Goal: Task Accomplishment & Management: Use online tool/utility

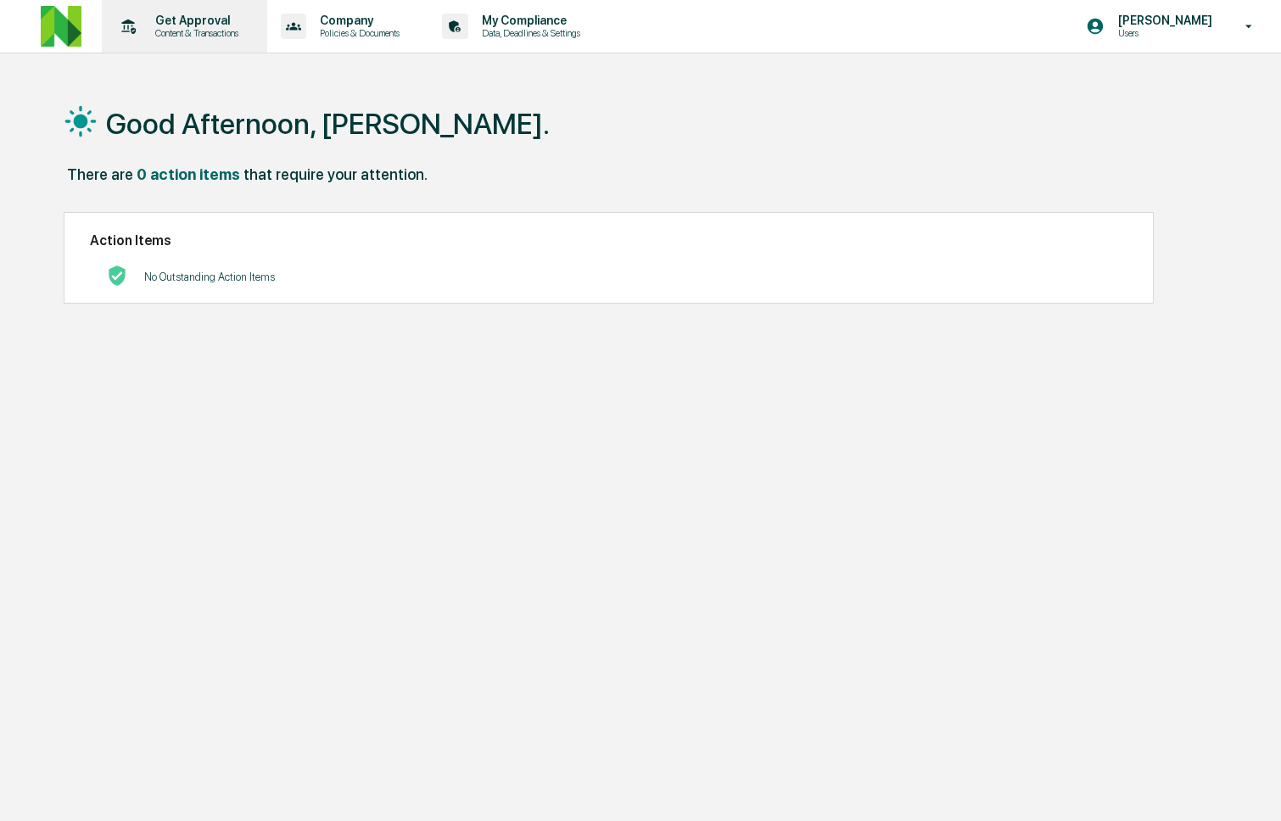
click at [160, 33] on p "Content & Transactions" at bounding box center [194, 33] width 105 height 12
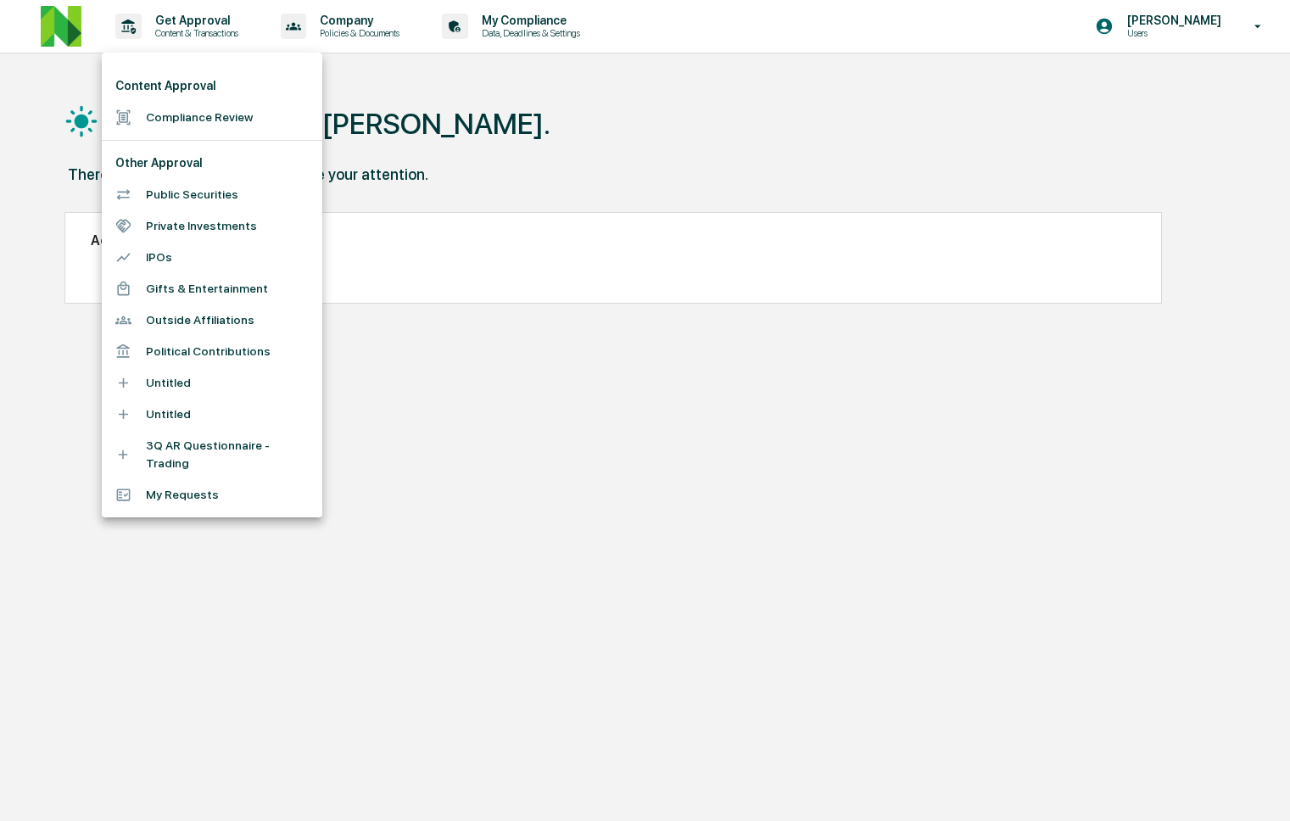
click at [192, 128] on li "Compliance Review" at bounding box center [212, 117] width 221 height 31
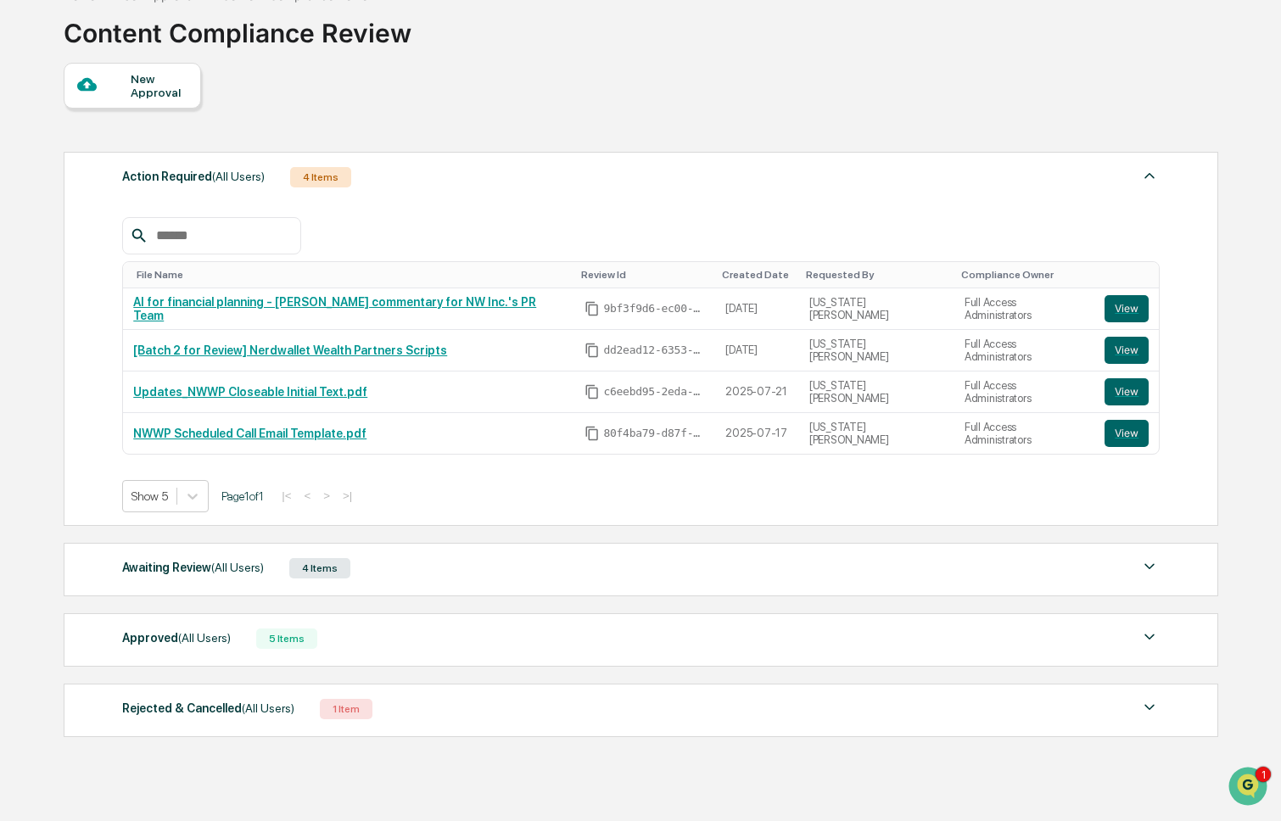
scroll to position [115, 0]
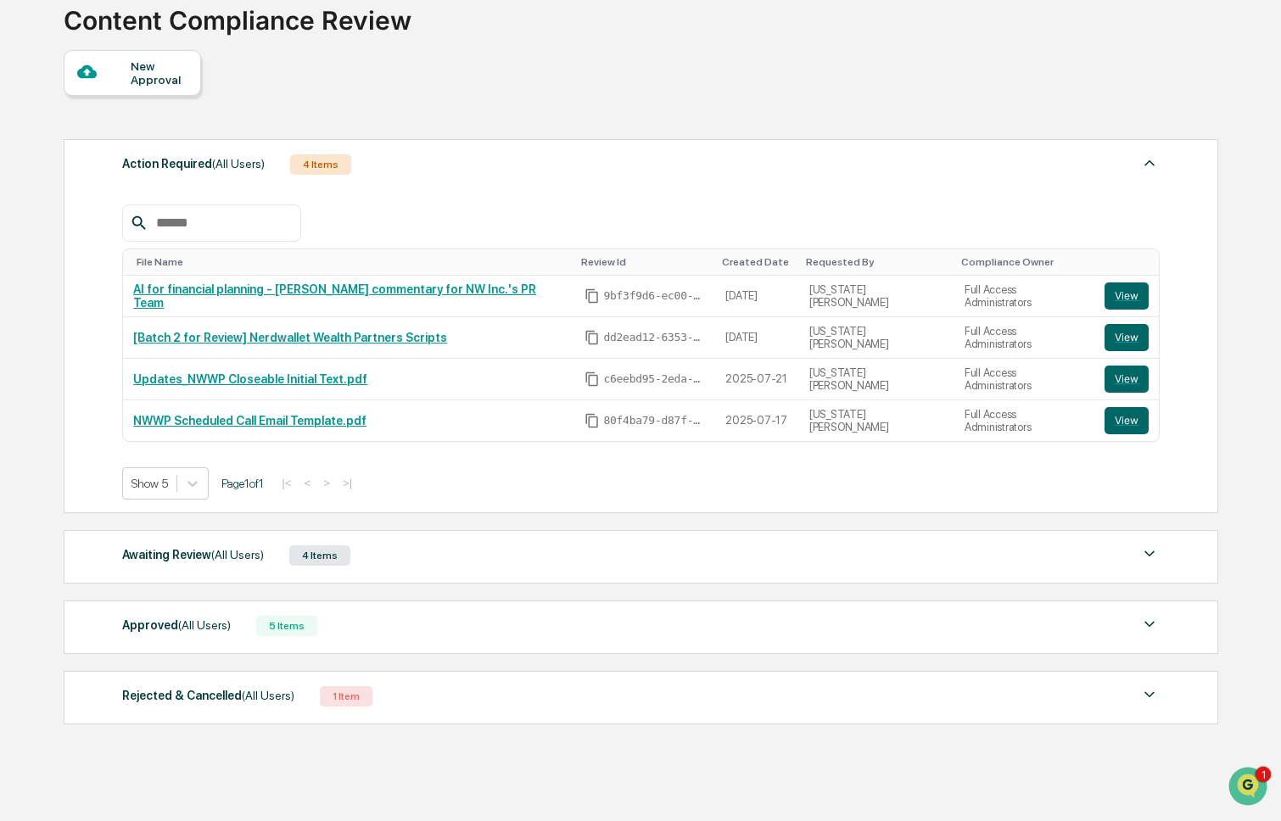
click at [476, 567] on div "Awaiting Review (All Users) 4 Items" at bounding box center [640, 556] width 1037 height 24
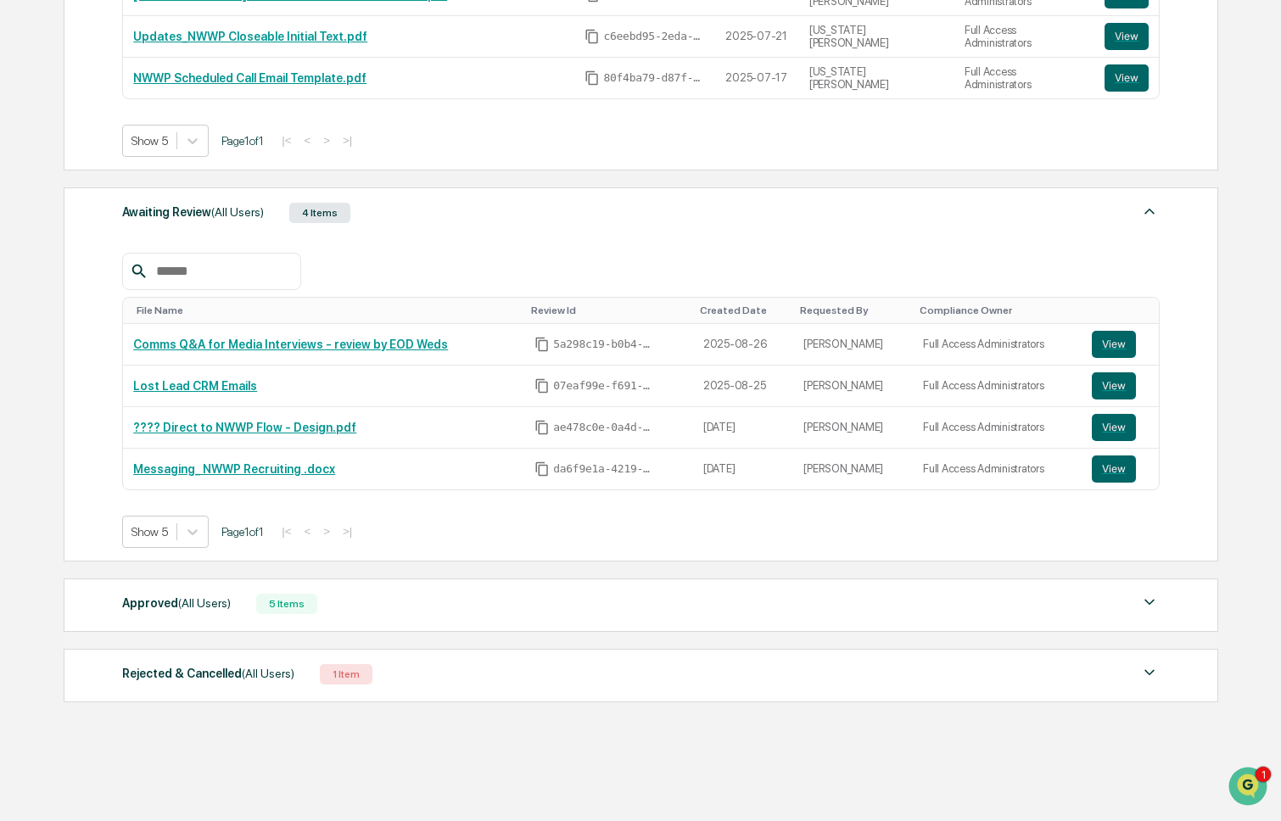
scroll to position [470, 0]
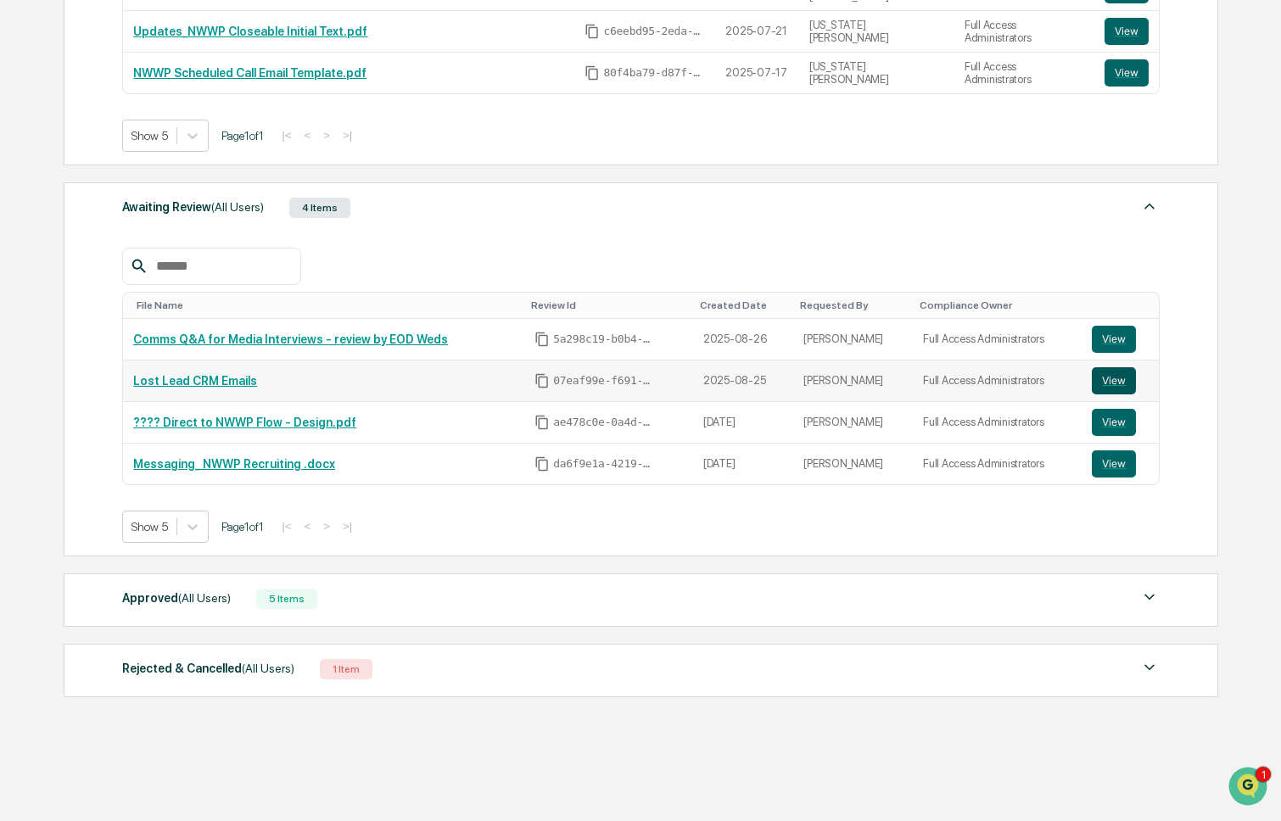
click at [1100, 377] on button "View" at bounding box center [1114, 380] width 44 height 27
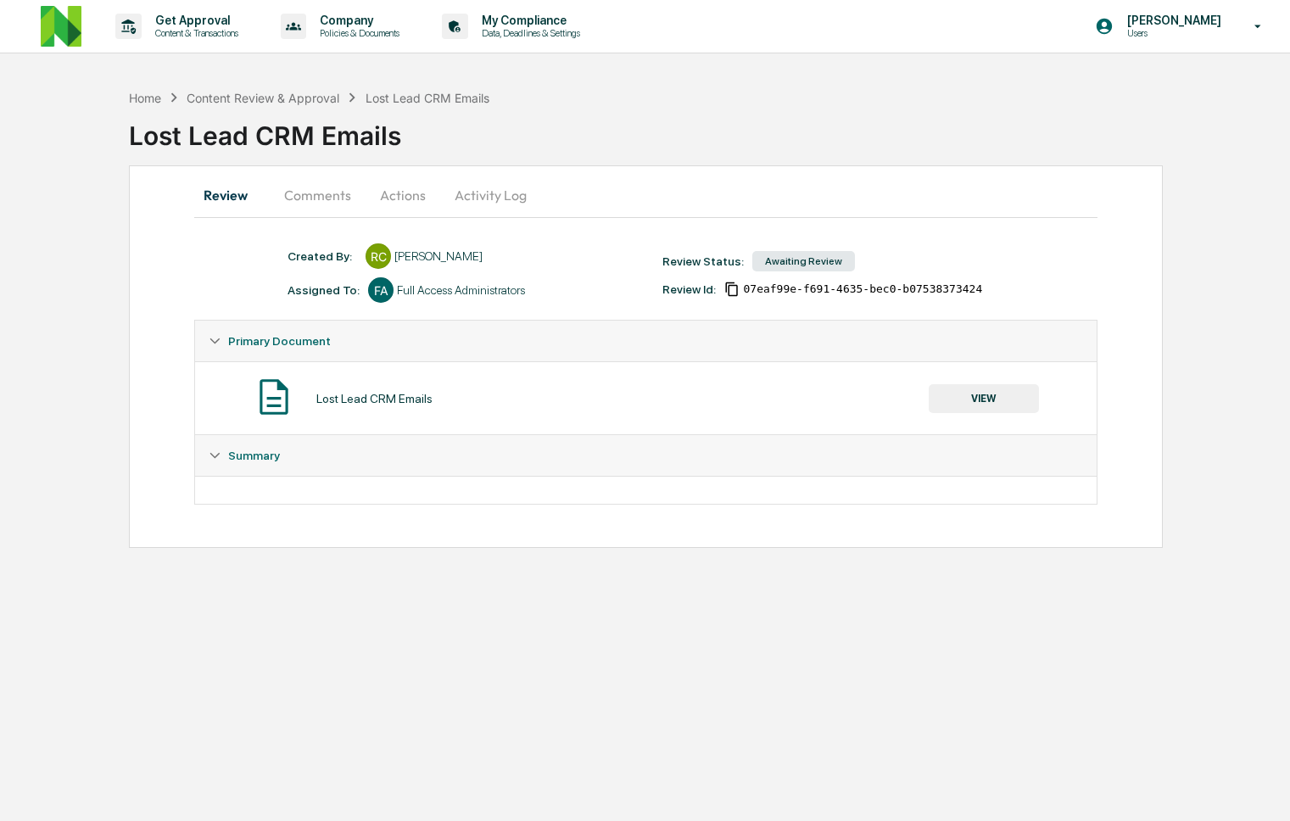
click at [317, 204] on button "Comments" at bounding box center [318, 195] width 94 height 41
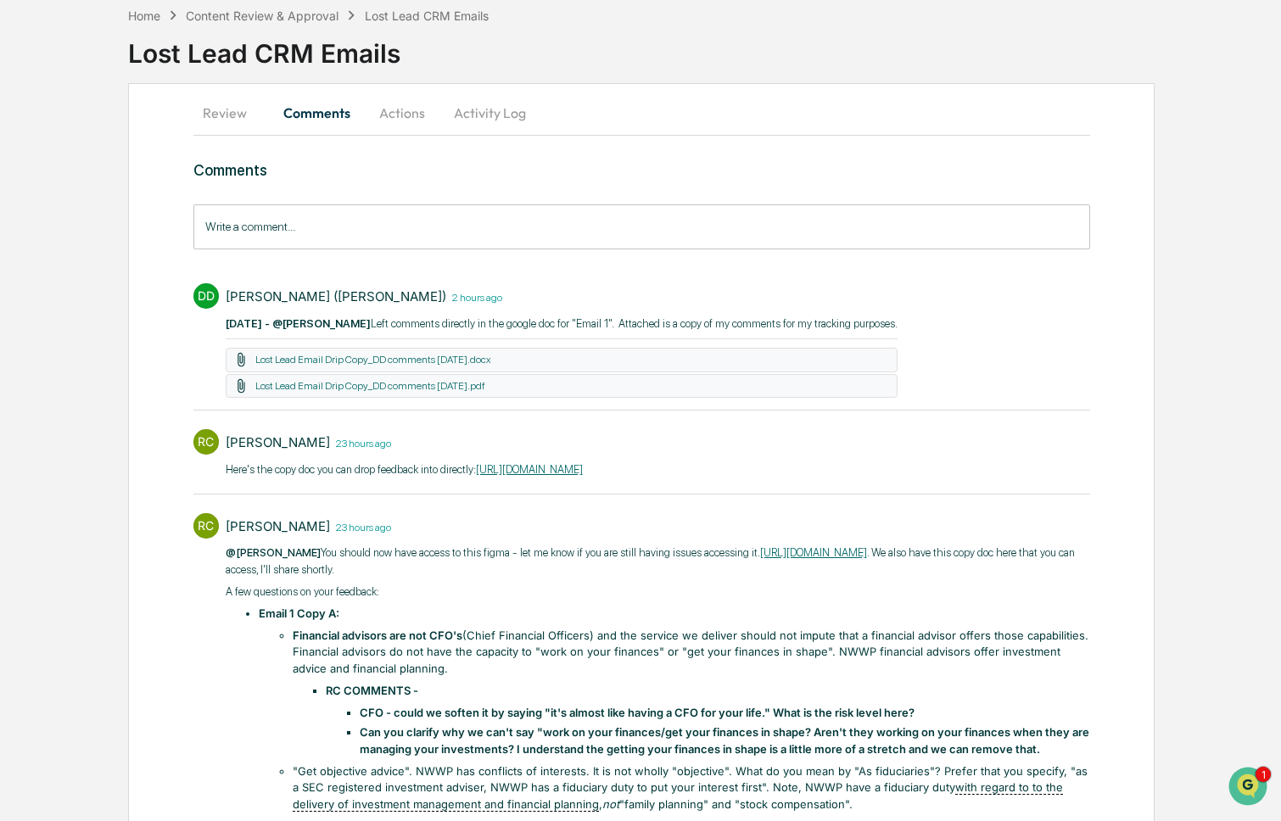
scroll to position [87, 0]
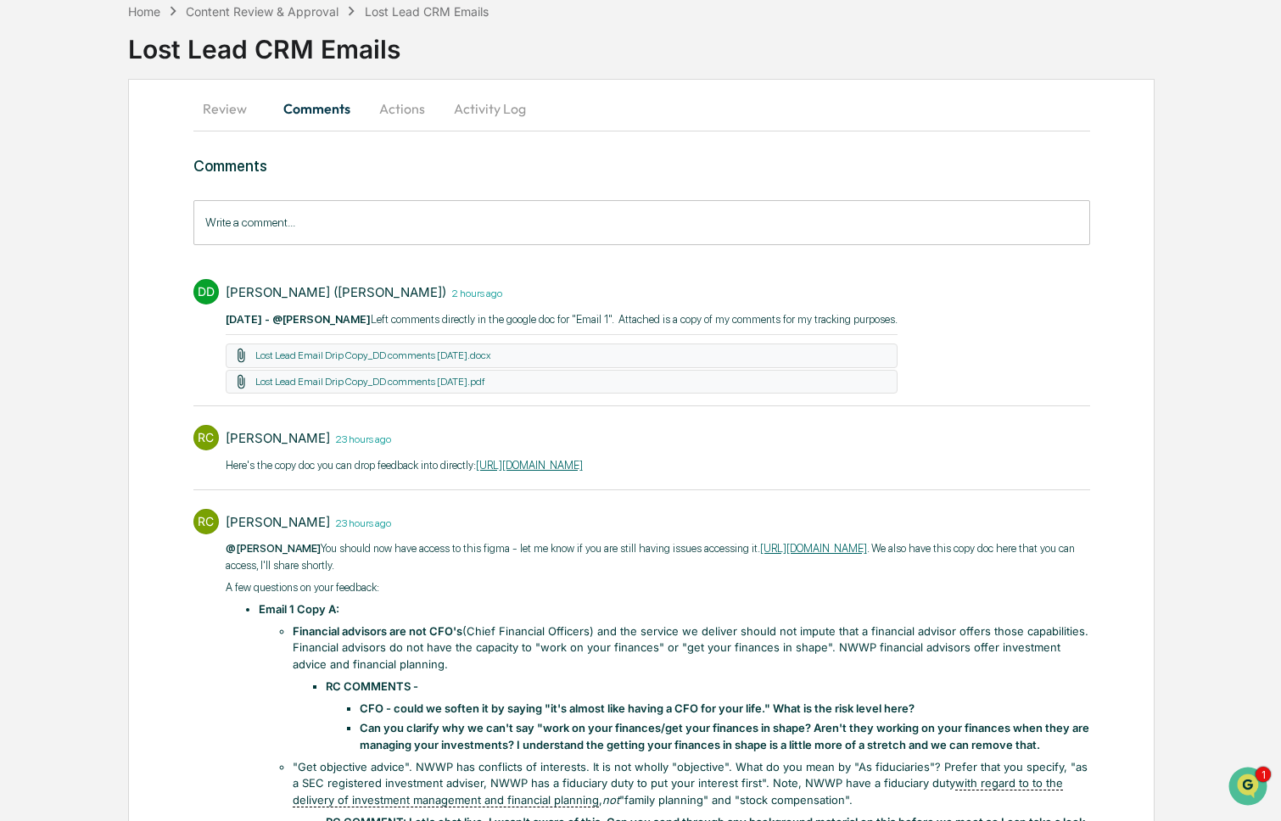
click at [583, 468] on link "[URL][DOMAIN_NAME]" at bounding box center [529, 465] width 107 height 13
click at [435, 352] on link "Lost Lead Email Drip Copy_DD comments [DATE].docx" at bounding box center [372, 355] width 235 height 12
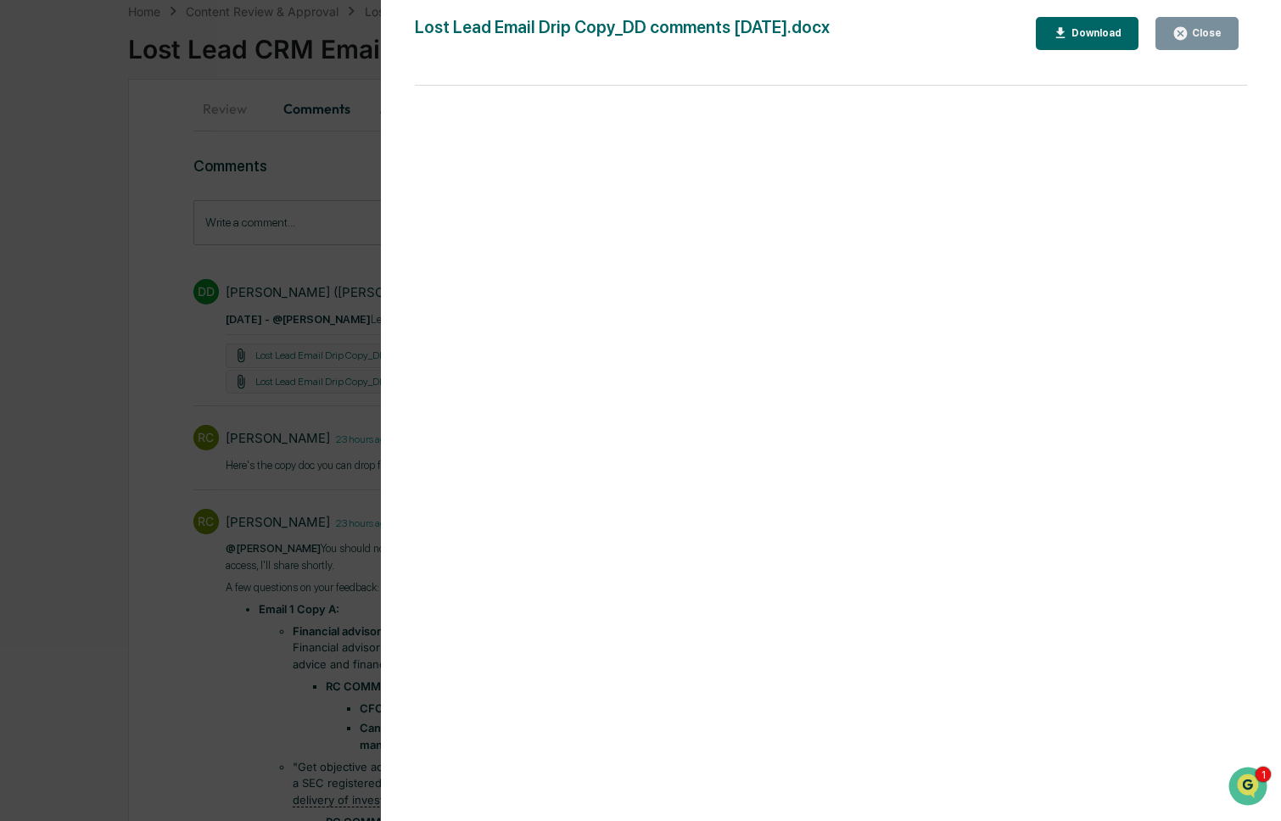
click at [1200, 38] on div "Close" at bounding box center [1204, 33] width 33 height 12
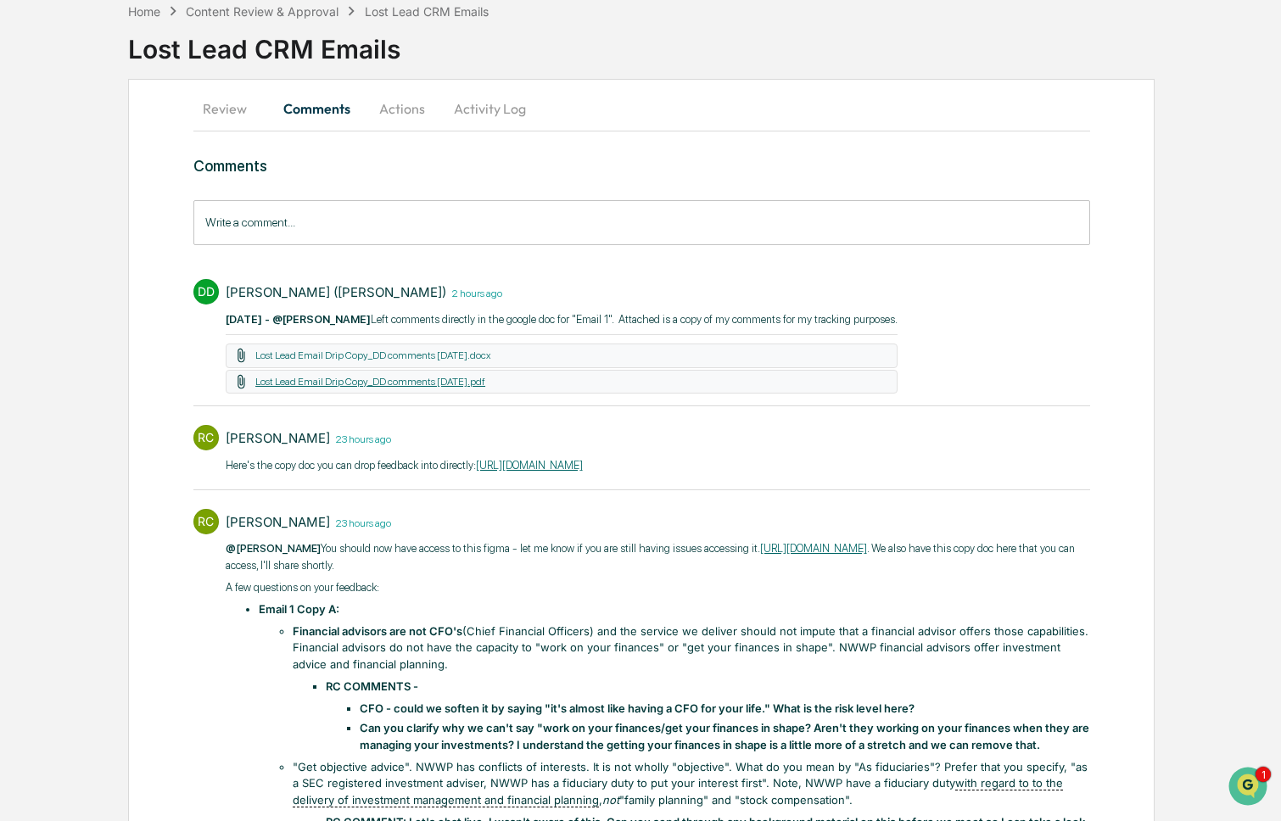
click at [446, 381] on link "Lost Lead Email Drip Copy_DD comments [DATE].pdf" at bounding box center [370, 382] width 230 height 12
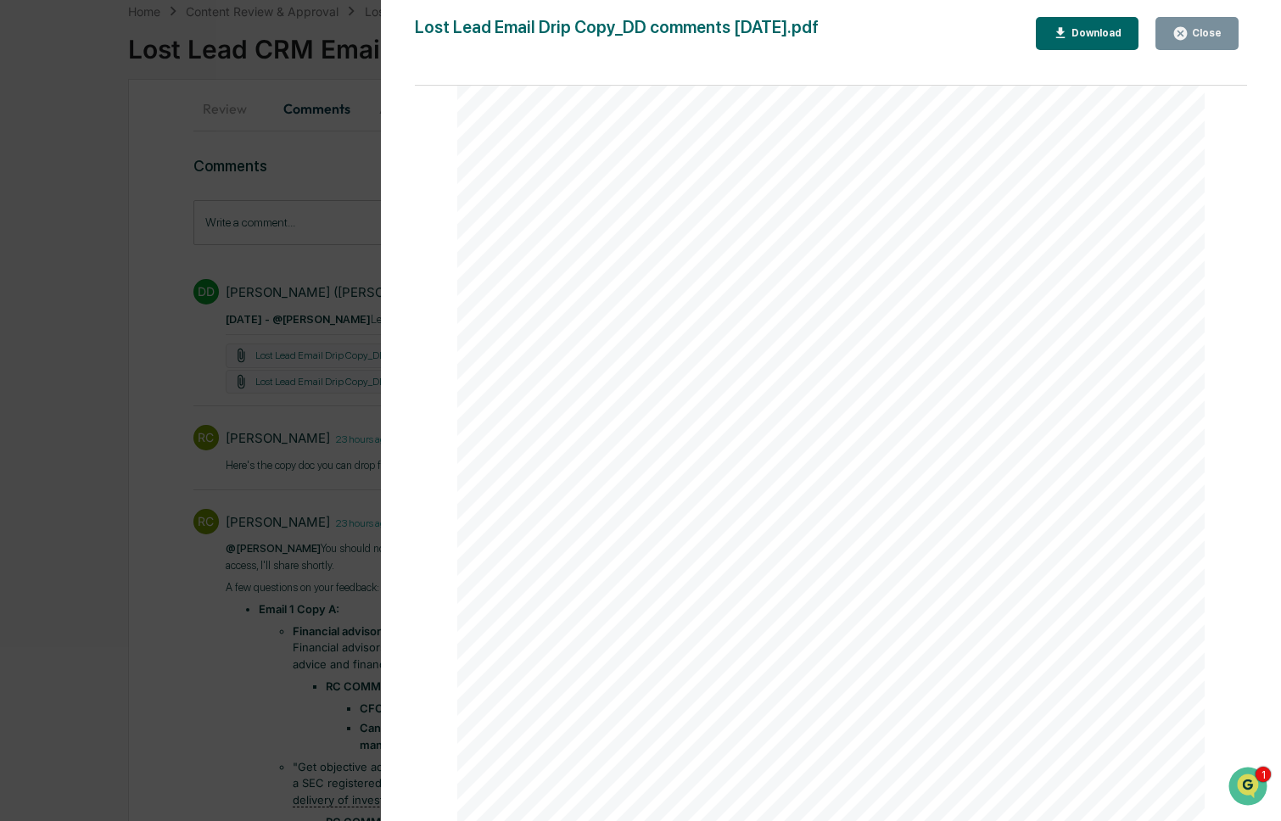
scroll to position [1294, 0]
click at [1199, 32] on div "Close" at bounding box center [1204, 33] width 33 height 12
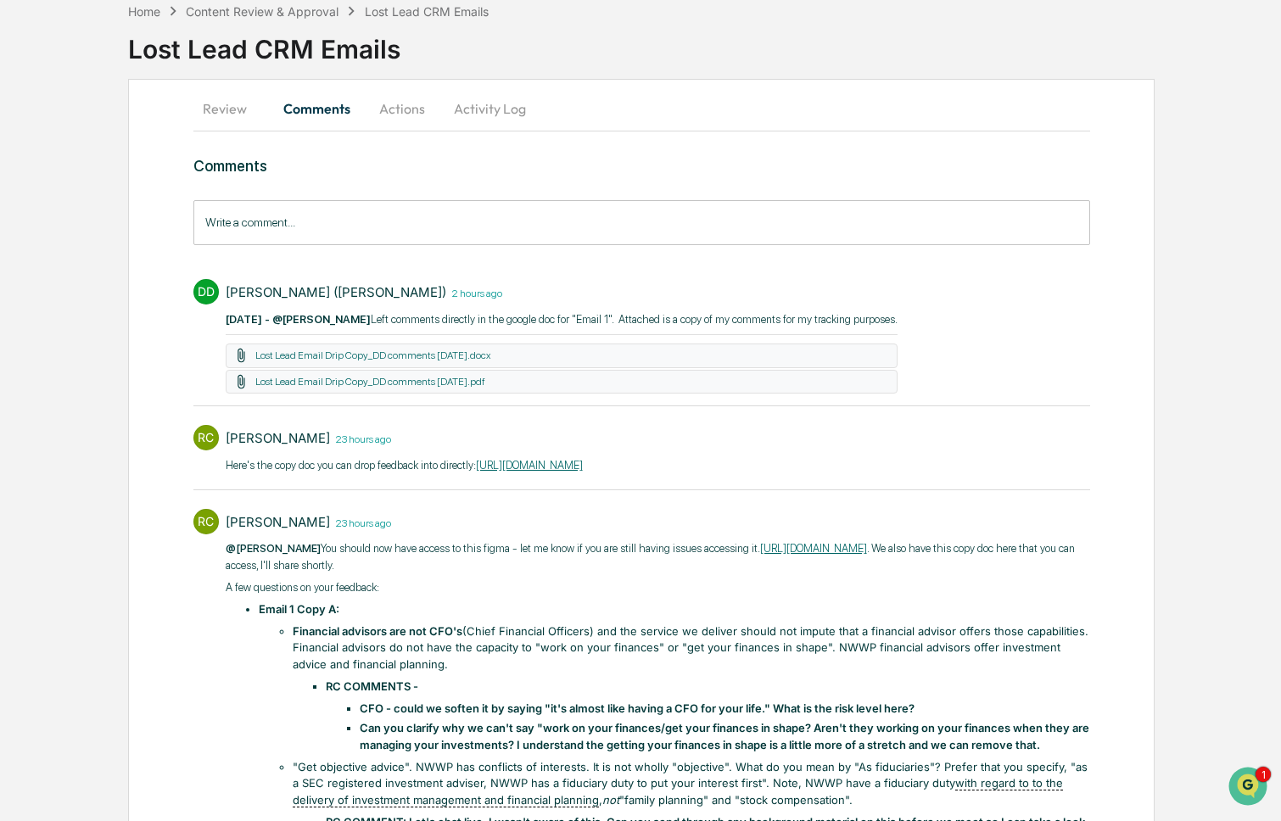
click at [424, 233] on input "Write a comment..." at bounding box center [641, 222] width 897 height 45
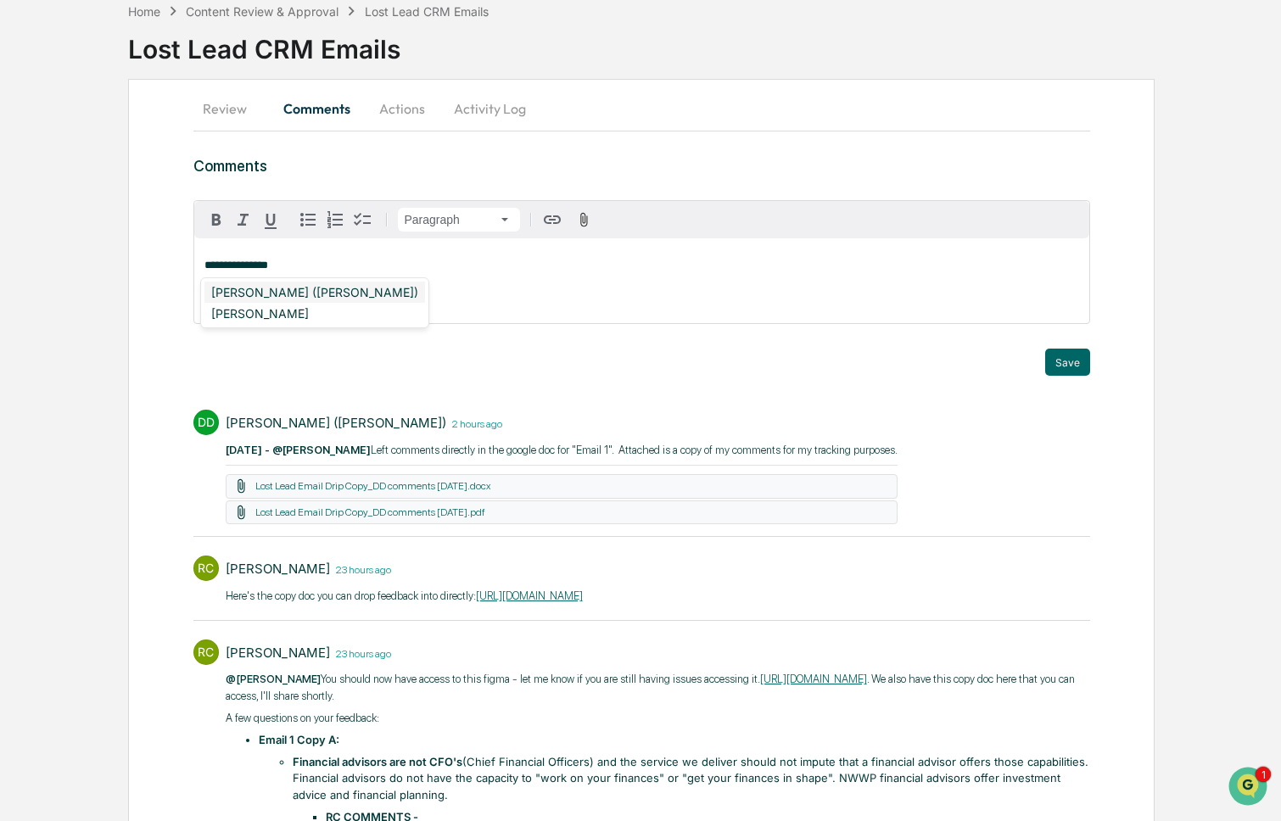
click at [310, 294] on div "[PERSON_NAME] ([PERSON_NAME])" at bounding box center [314, 292] width 221 height 21
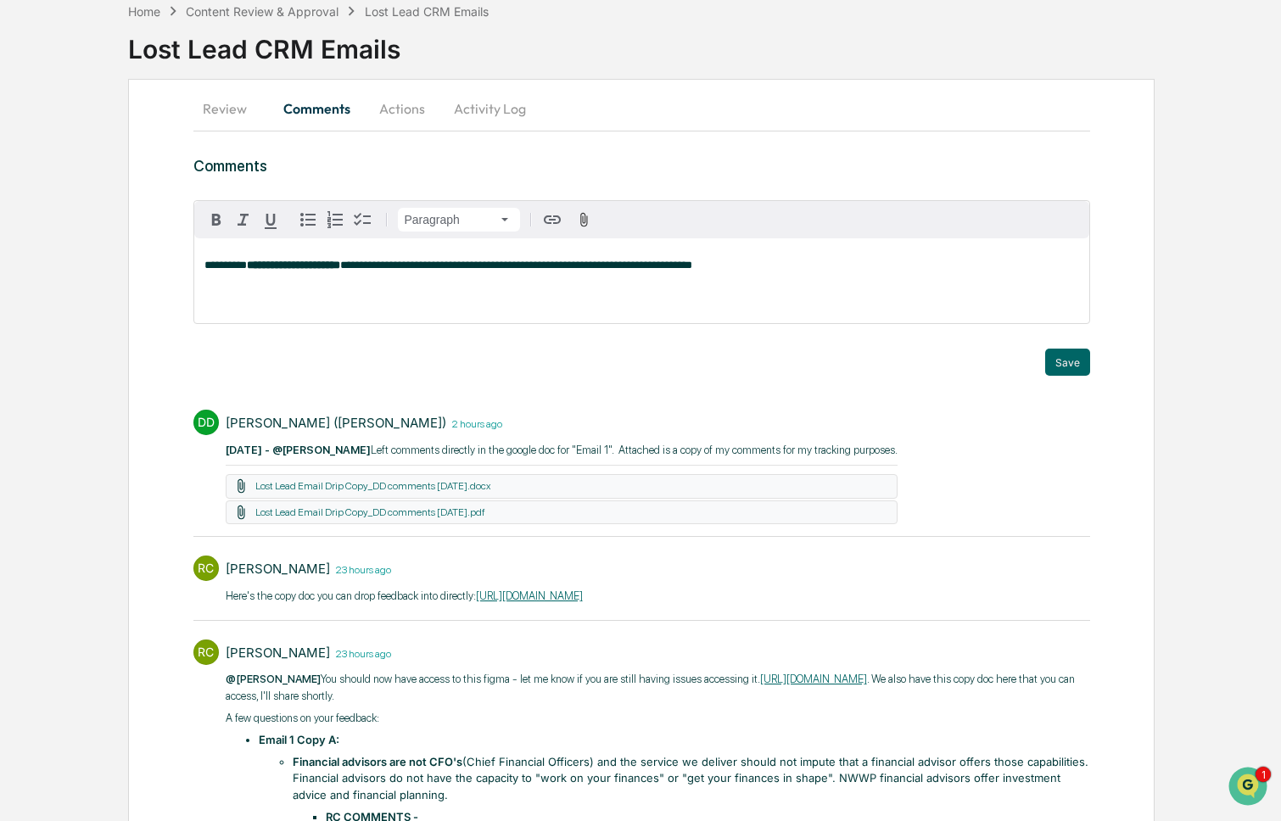
click at [851, 264] on p "**********" at bounding box center [641, 266] width 875 height 12
click at [582, 219] on icon "button" at bounding box center [584, 219] width 8 height 14
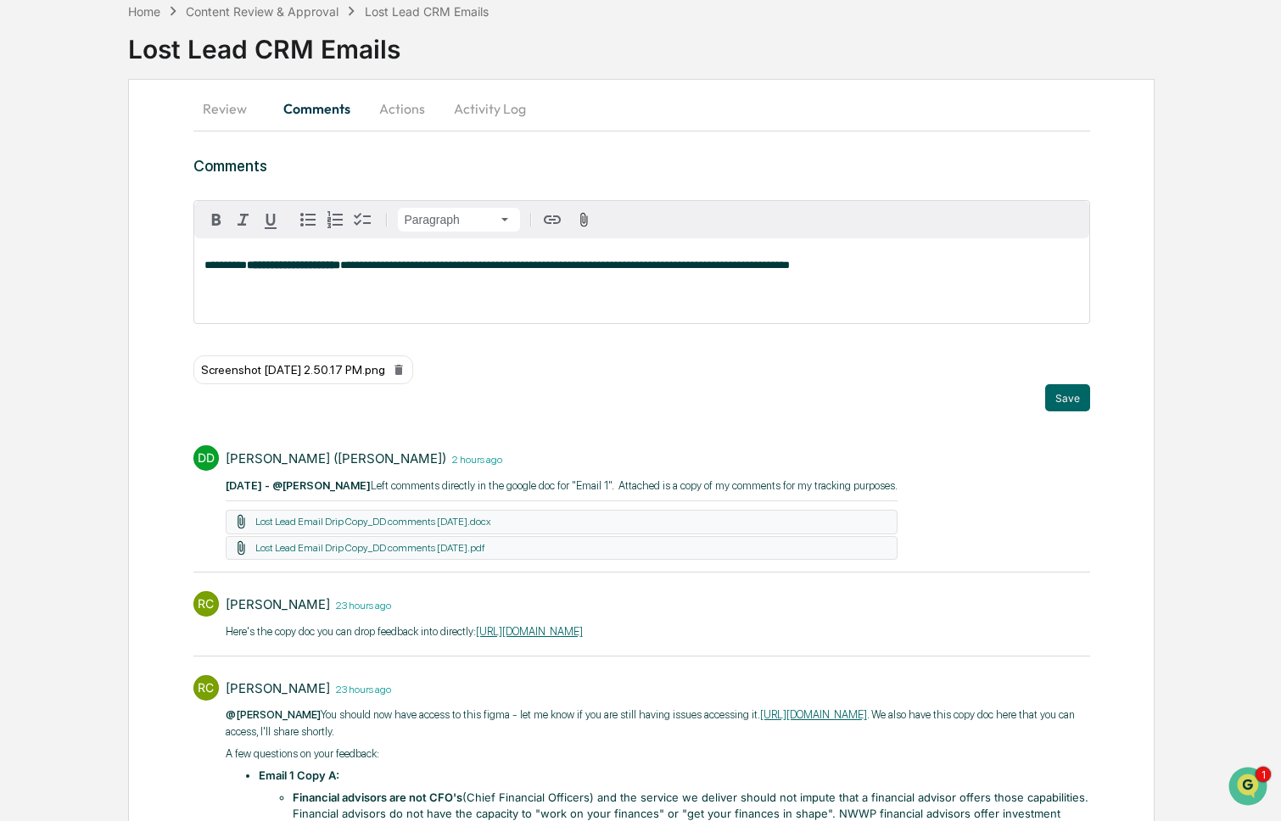
click at [952, 287] on div "**********" at bounding box center [641, 280] width 895 height 85
click at [1062, 400] on button "Save" at bounding box center [1067, 397] width 45 height 27
